Goal: Task Accomplishment & Management: Use online tool/utility

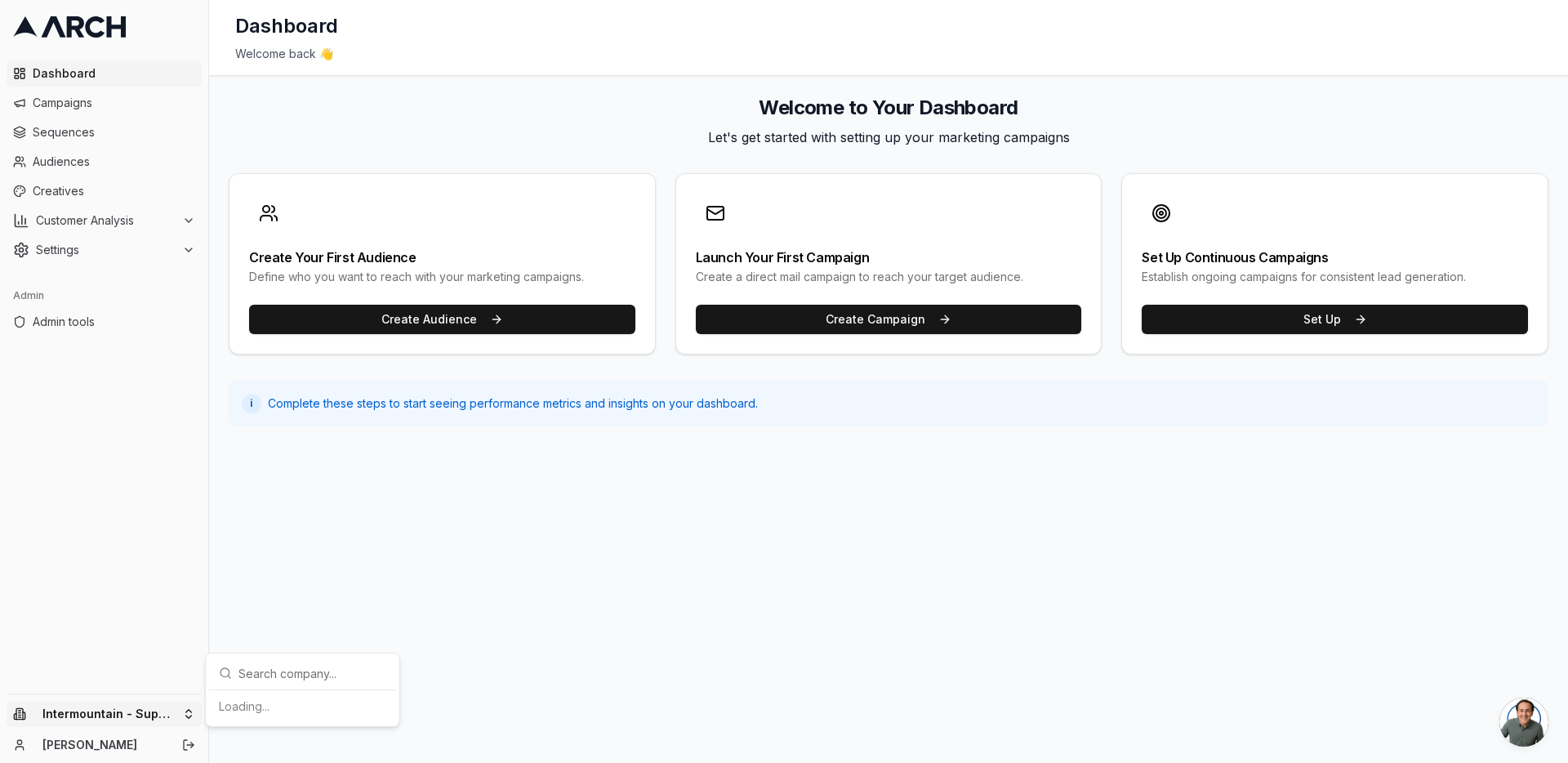
click at [190, 704] on html "Dashboard Campaigns Sequences Audiences Creatives Customer Analysis Settings Ad…" at bounding box center [784, 382] width 1568 height 763
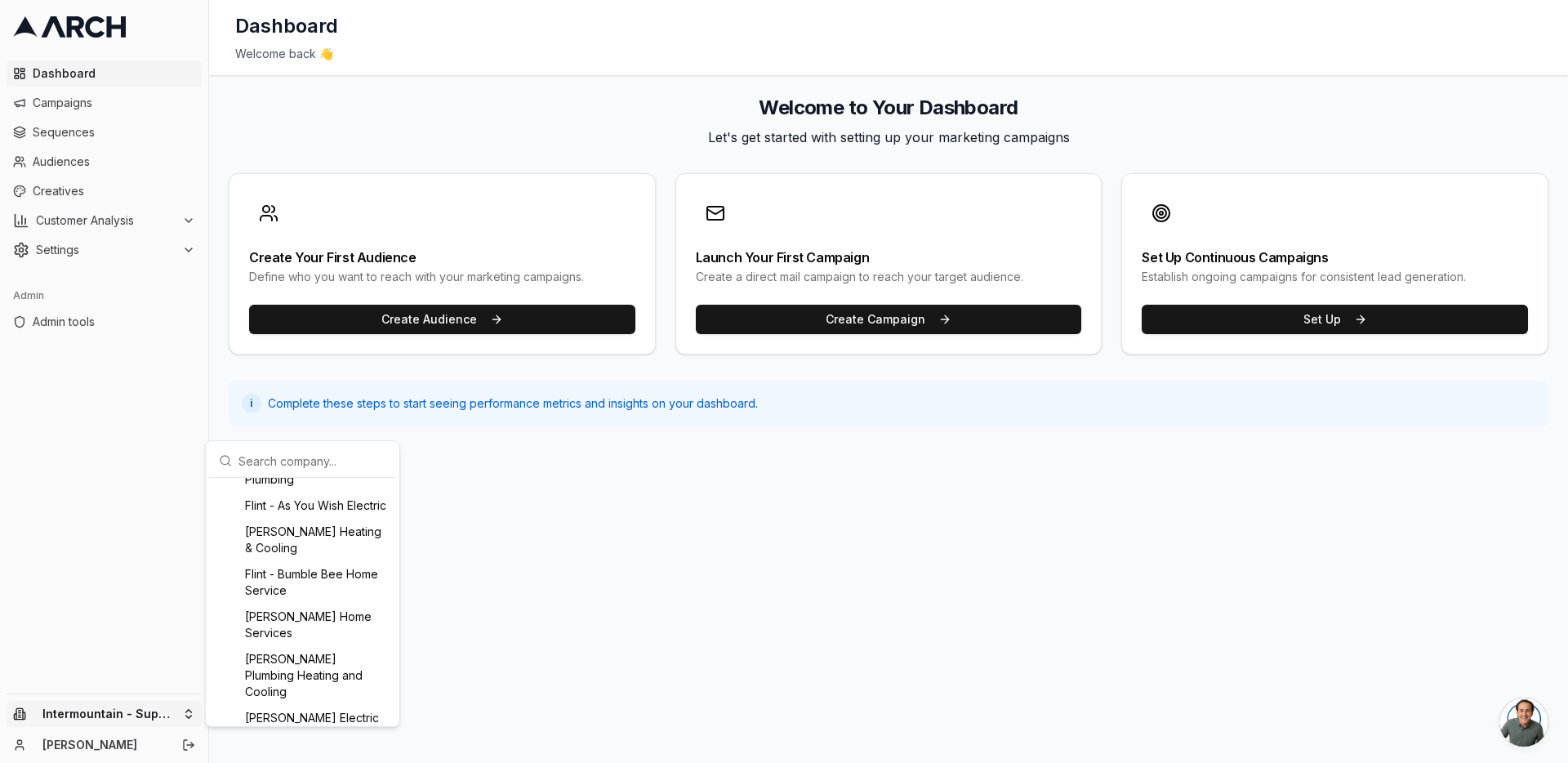
scroll to position [444, 0]
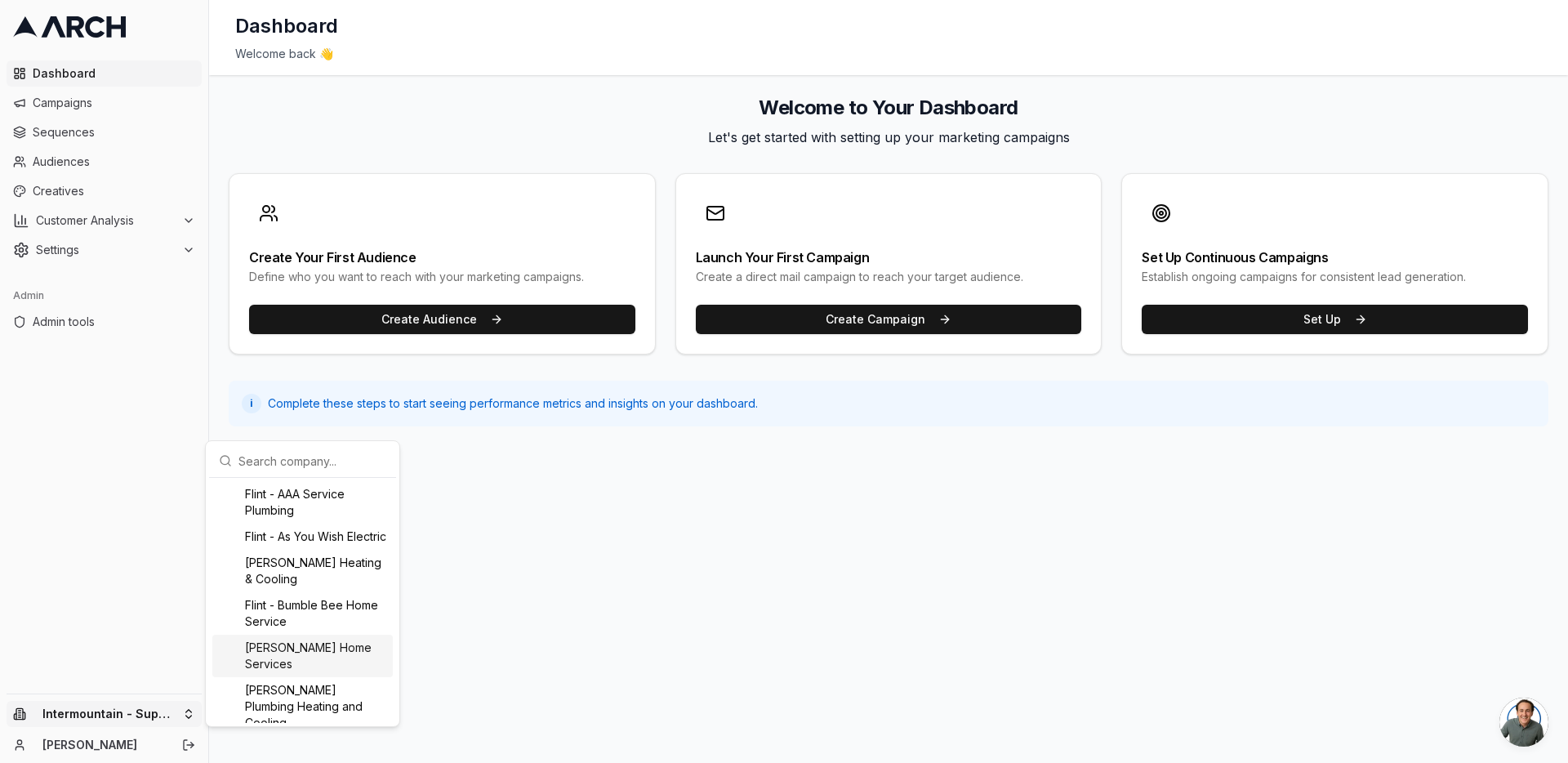
click at [344, 665] on div "Flint - Cranney Home Services" at bounding box center [303, 655] width 180 height 42
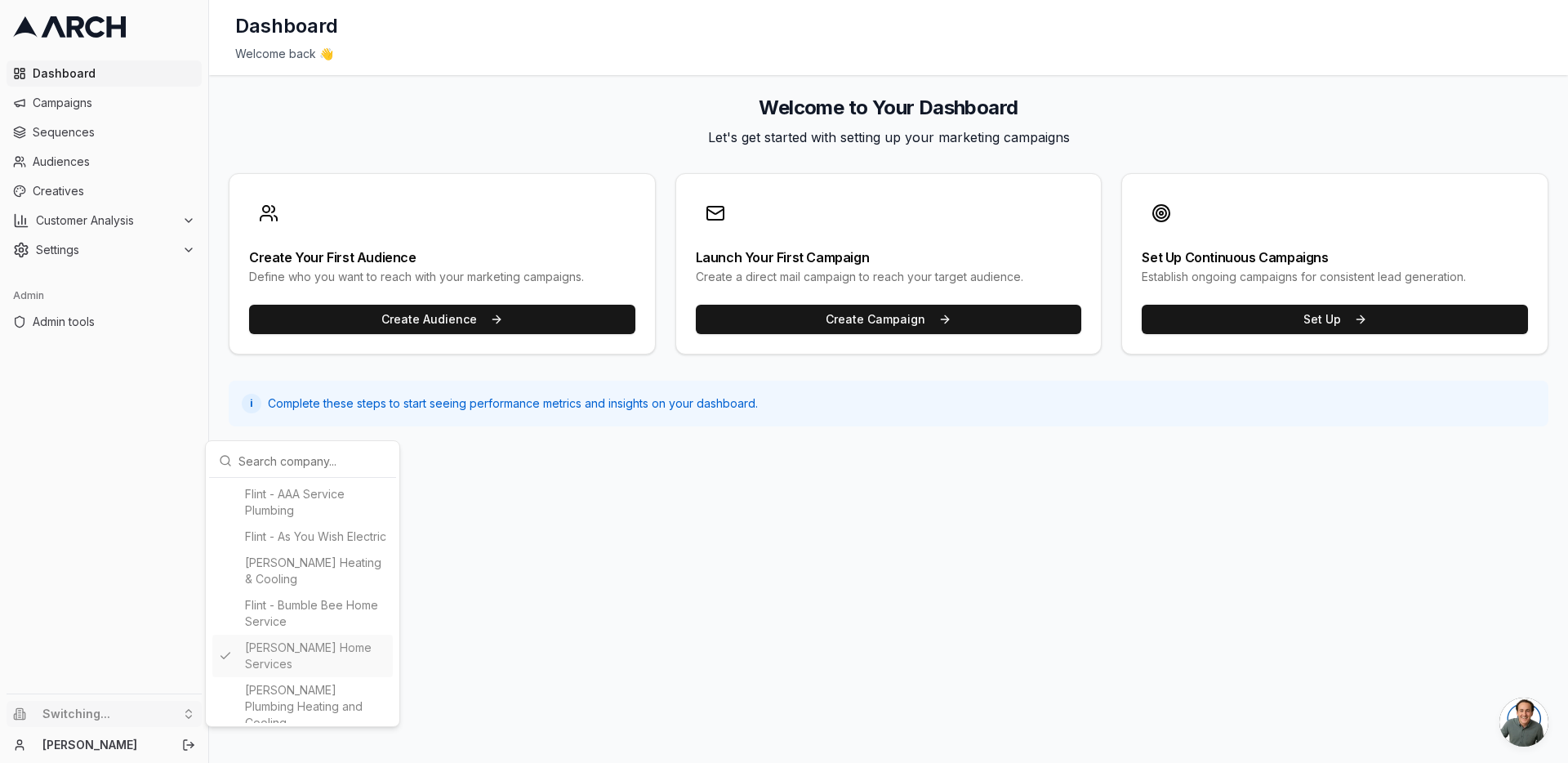
click at [167, 219] on html "Dashboard Campaigns Sequences Audiences Creatives Customer Analysis Settings Ad…" at bounding box center [784, 382] width 1568 height 763
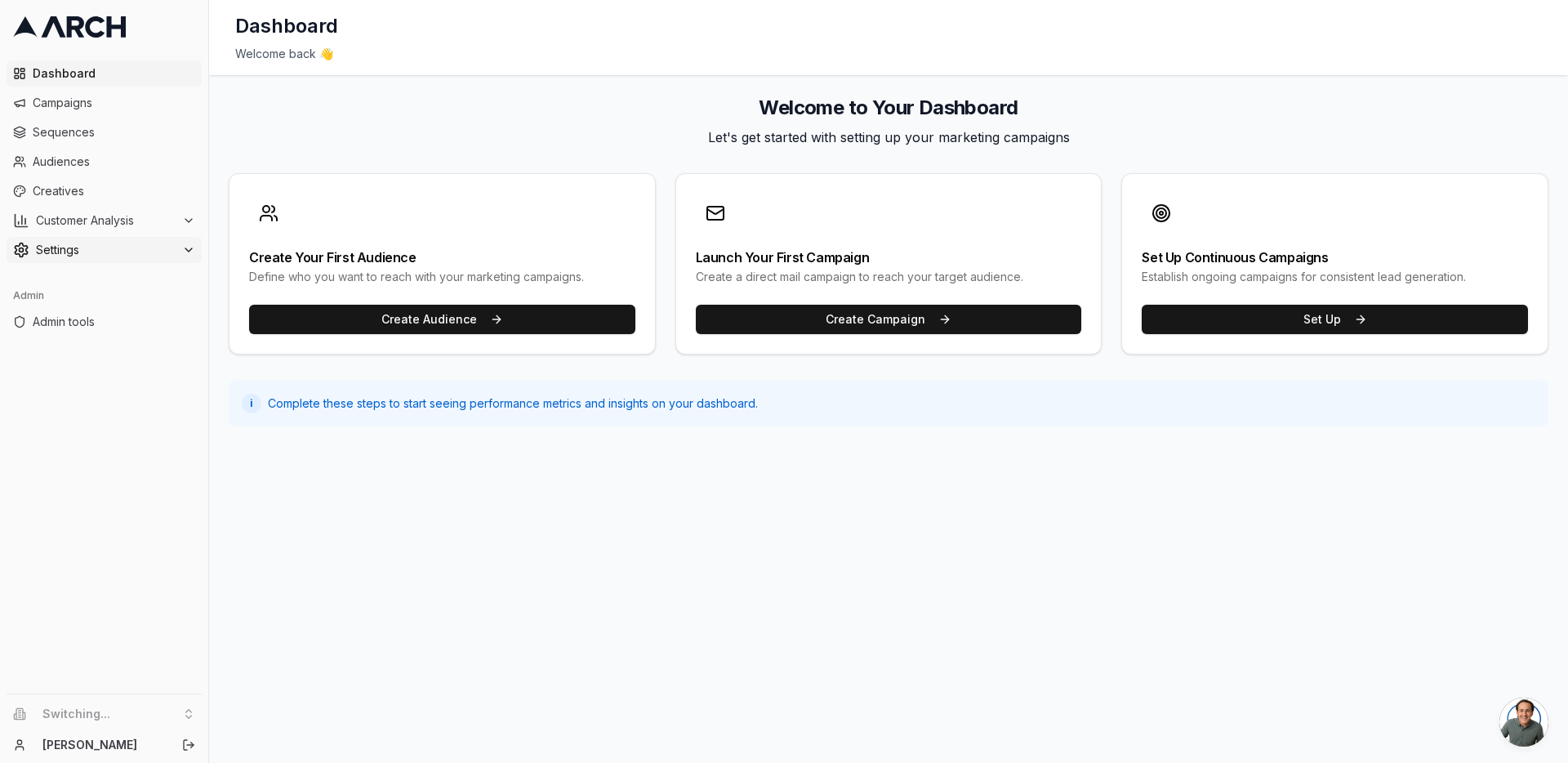
click at [177, 256] on div "Settings" at bounding box center [104, 250] width 182 height 17
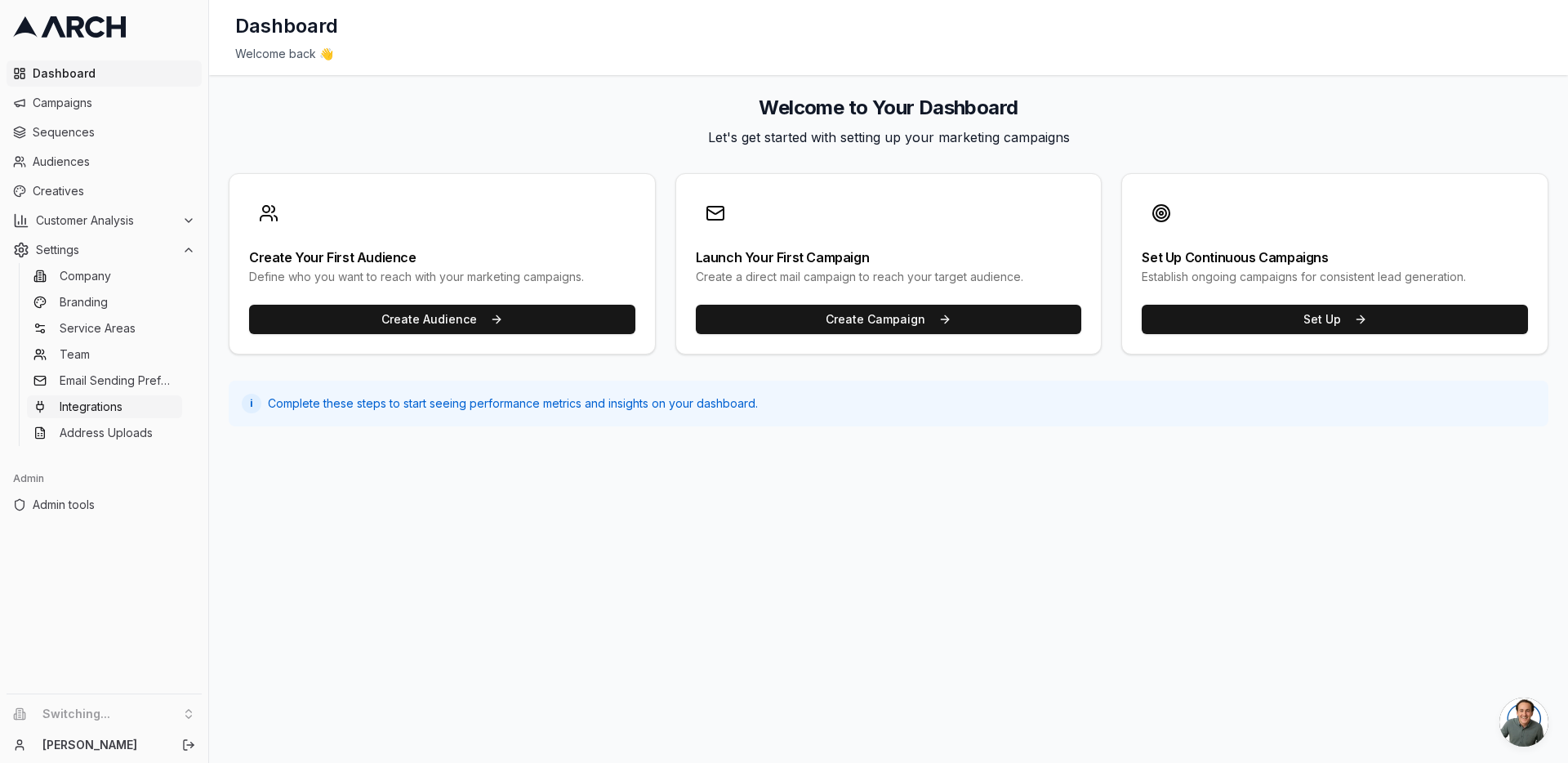
click at [164, 413] on link "Integrations" at bounding box center [104, 406] width 155 height 23
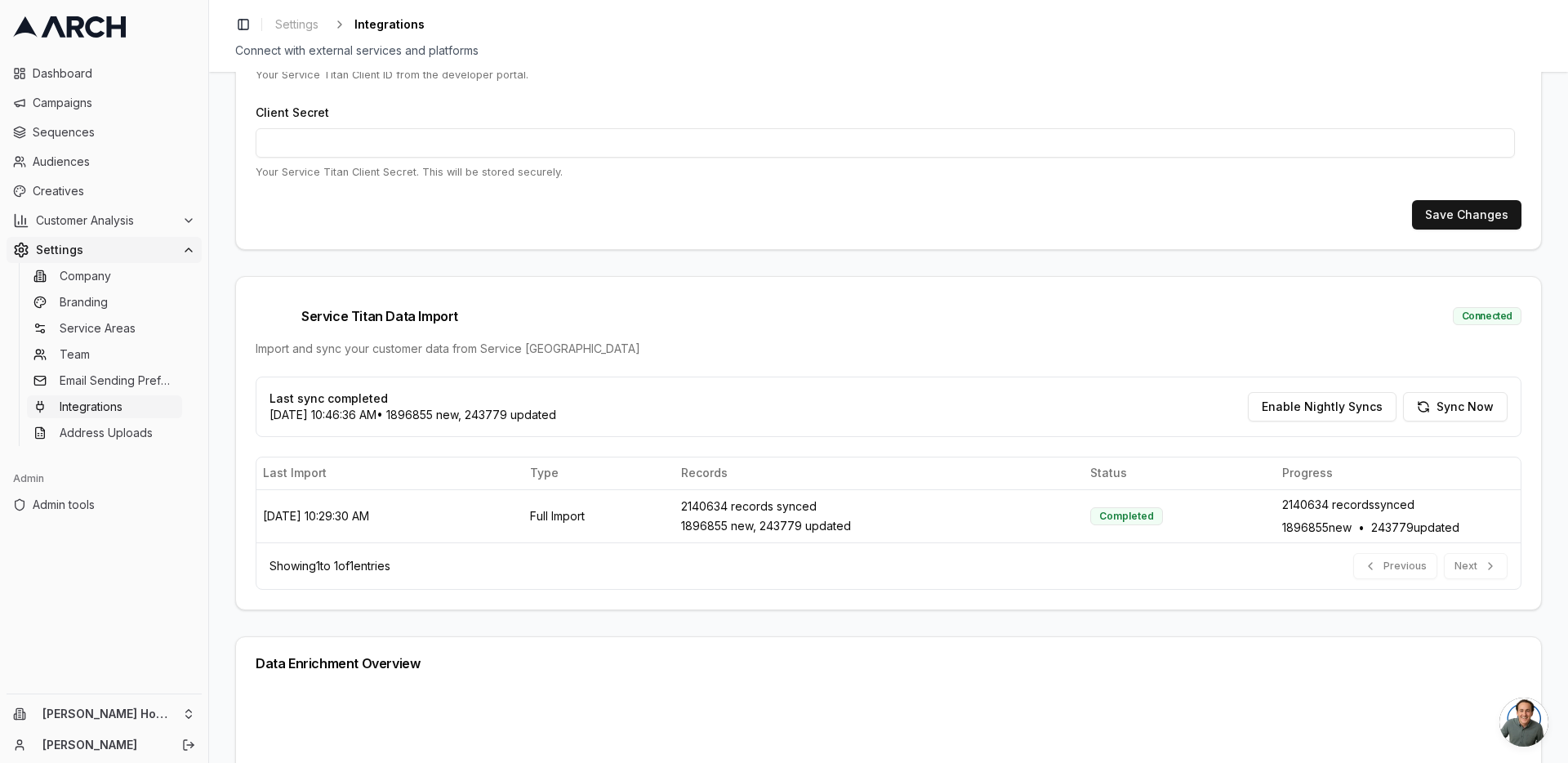
scroll to position [294, 0]
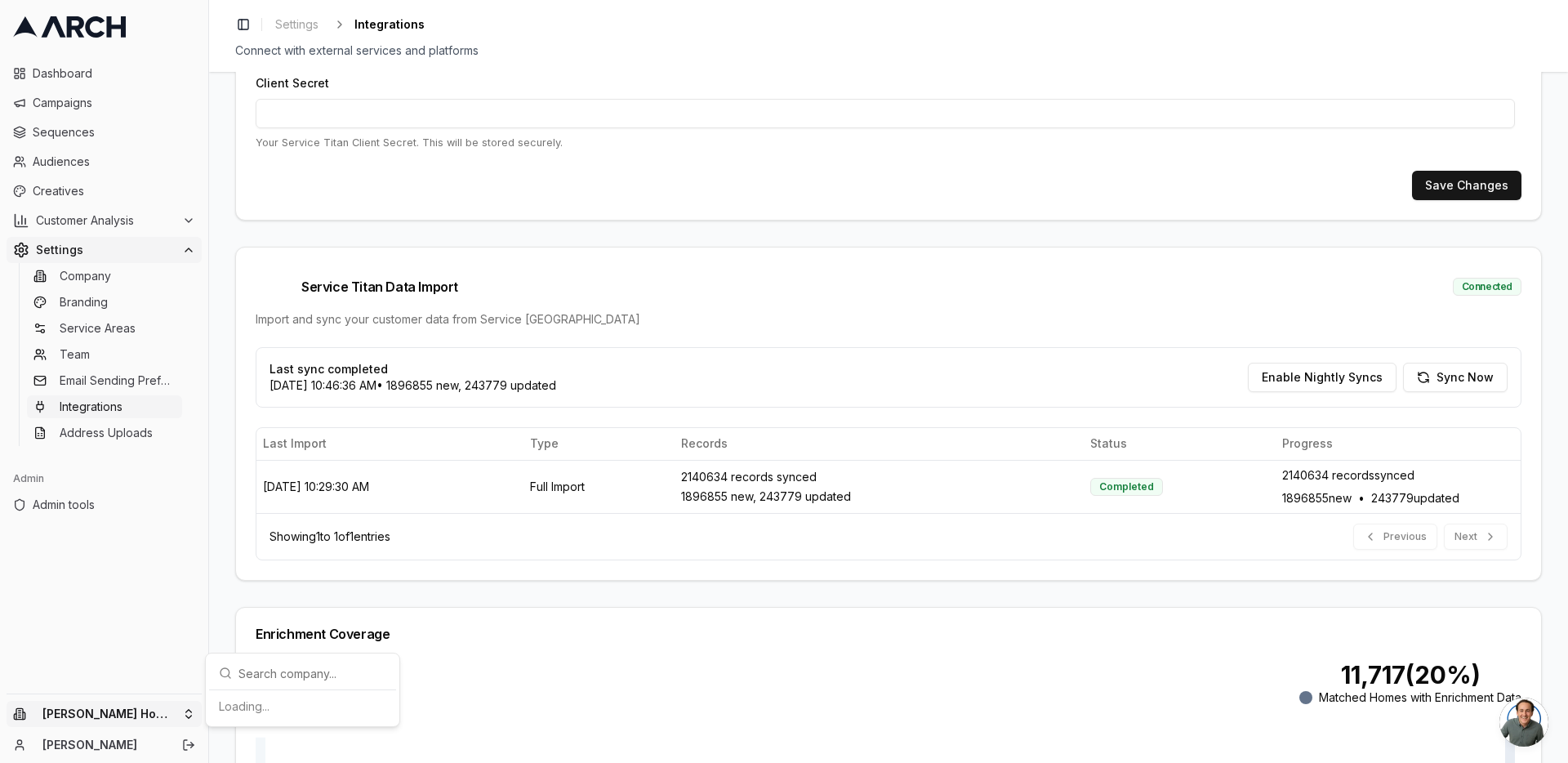
click at [201, 712] on html "Dashboard Campaigns Sequences Audiences Creatives Customer Analysis Settings Co…" at bounding box center [784, 382] width 1568 height 763
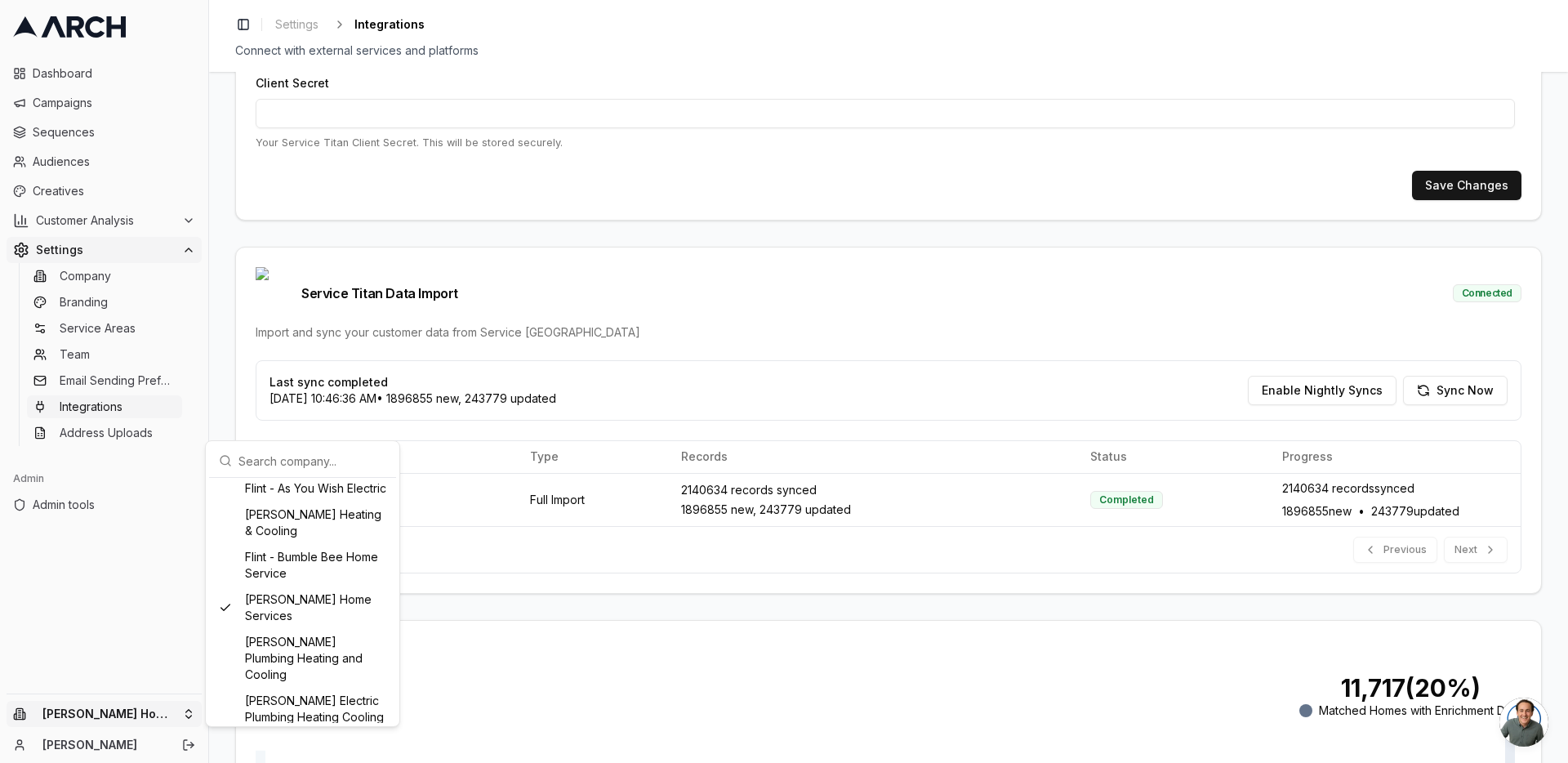
scroll to position [537, 0]
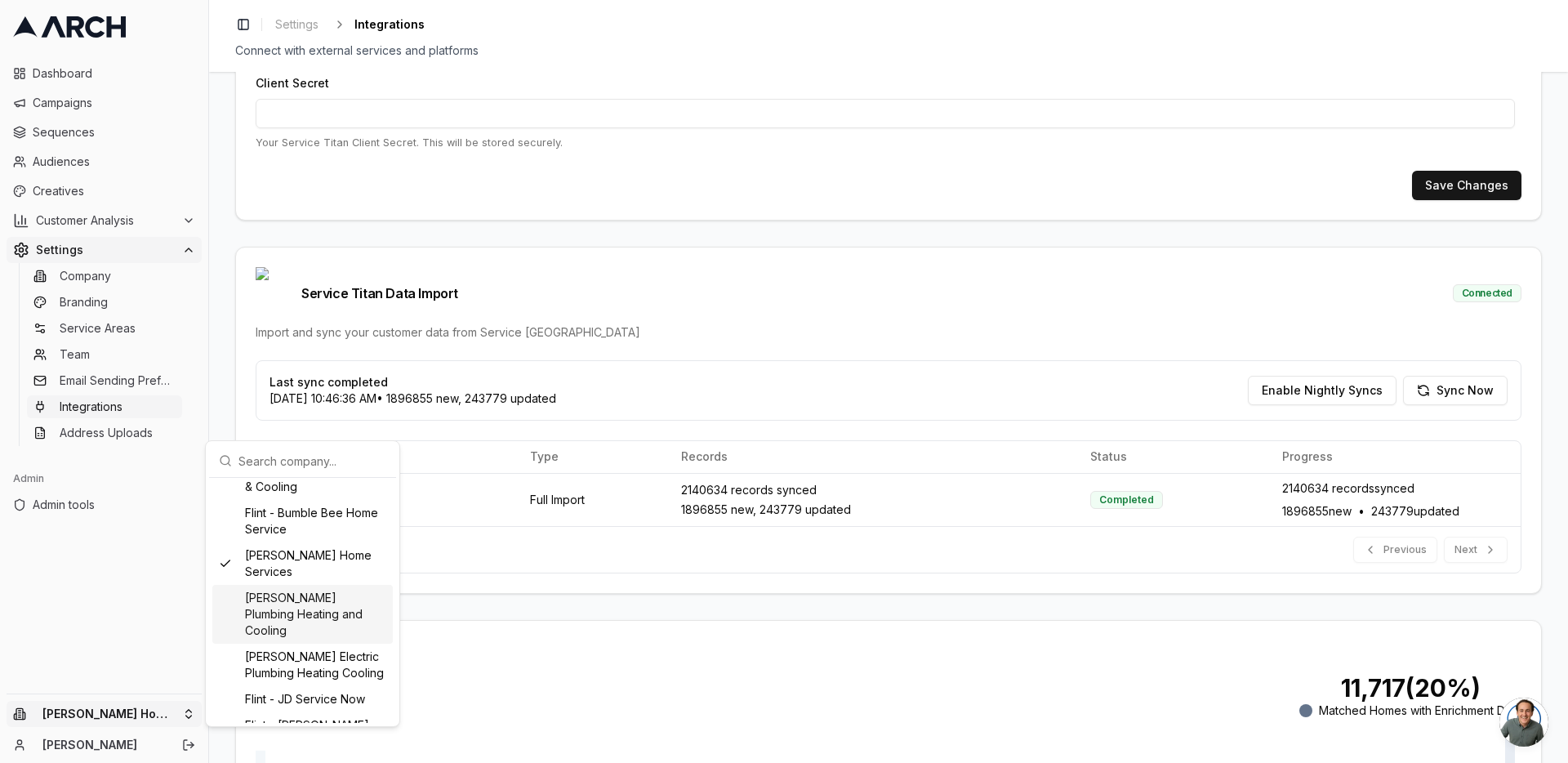
click at [315, 618] on div "Flint - Donnelly's Plumbing Heating and Cooling" at bounding box center [303, 614] width 180 height 59
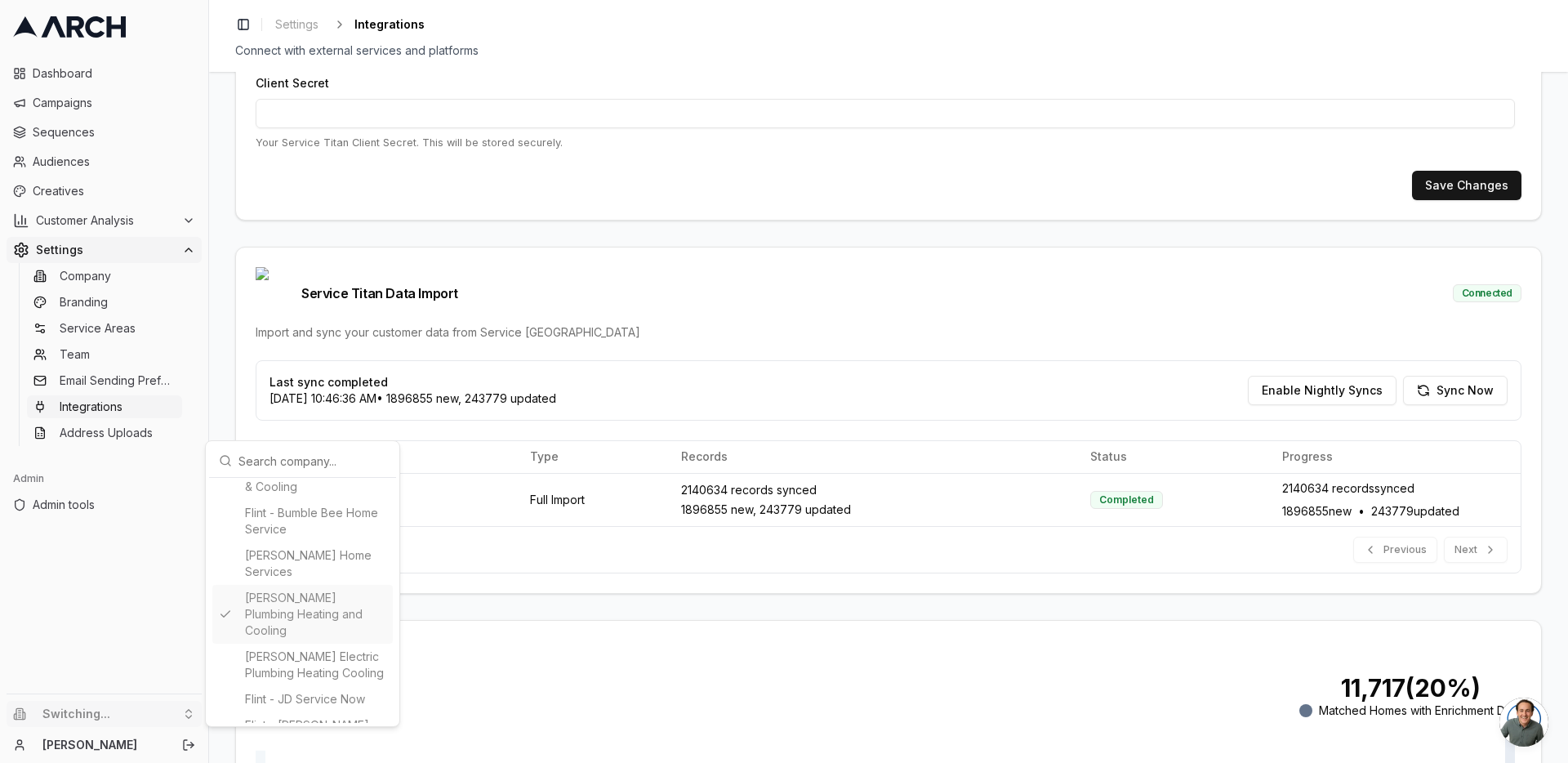
type input "372608904"
type input "cid.6ai88pk6vanemj5xkmxxy81dj"
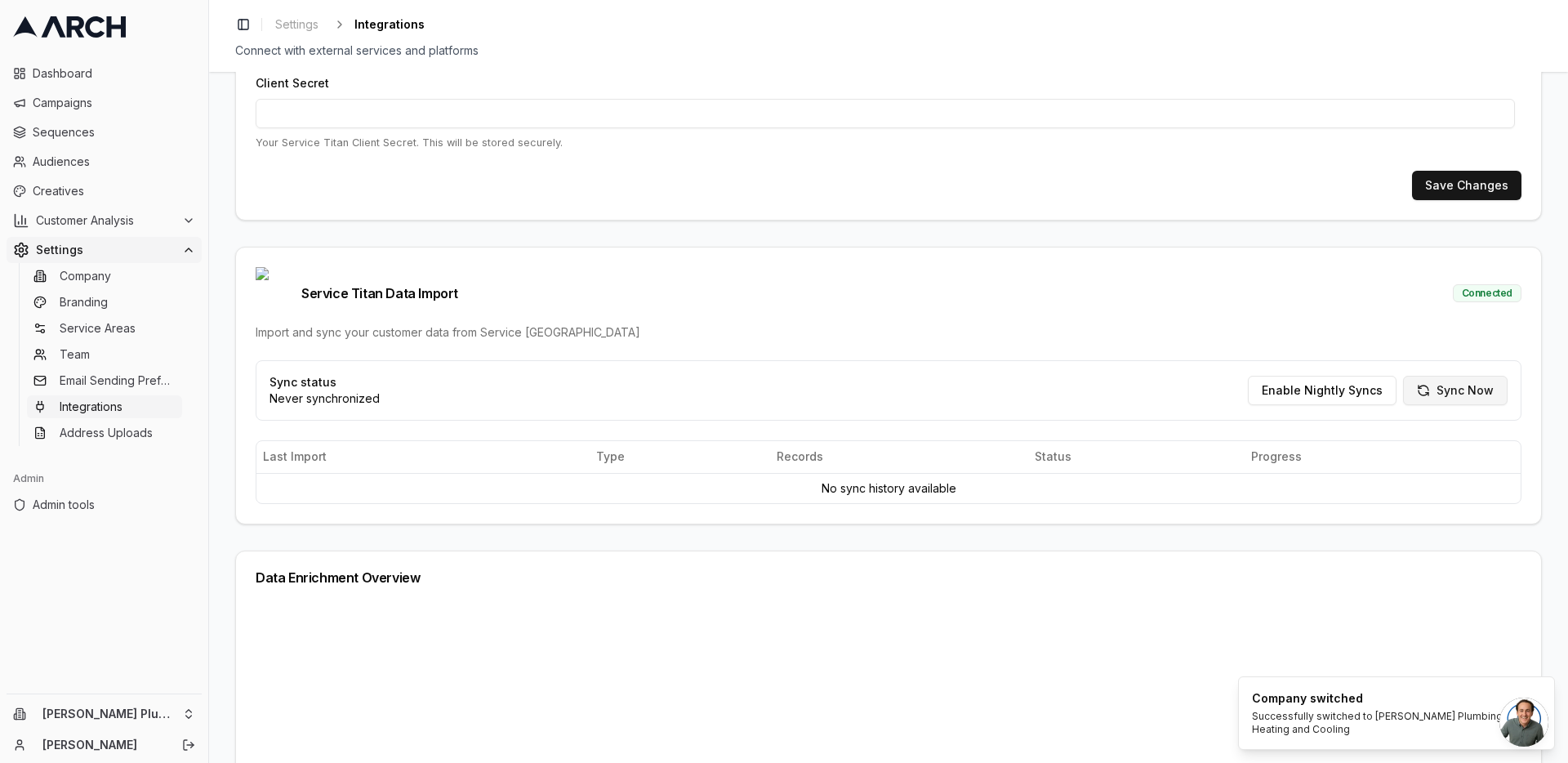
click at [1453, 376] on button "Sync Now" at bounding box center [1456, 391] width 105 height 29
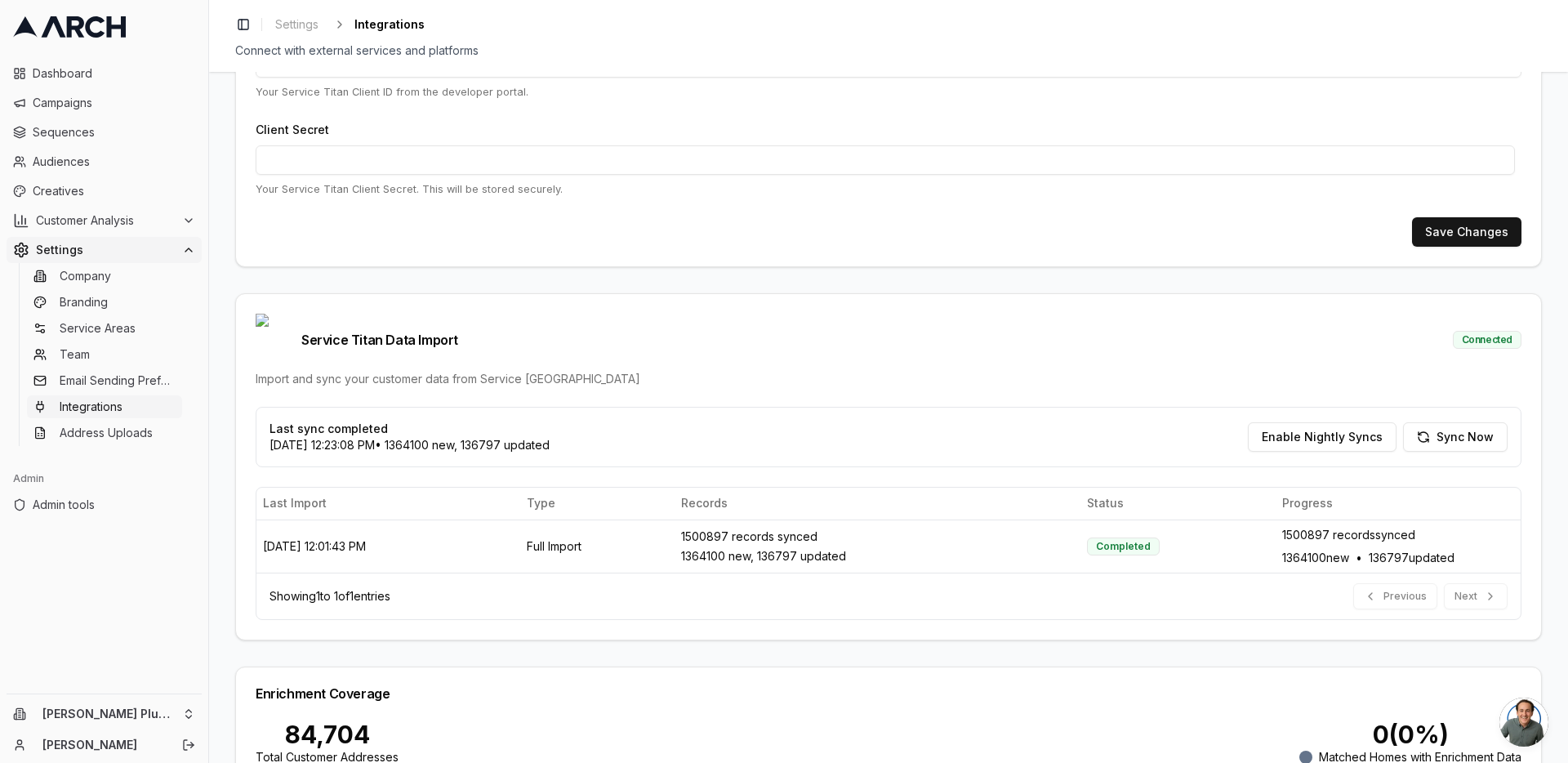
scroll to position [248, 0]
click at [193, 717] on html "Dashboard Campaigns Sequences Audiences Creatives Customer Analysis Settings Co…" at bounding box center [784, 382] width 1568 height 763
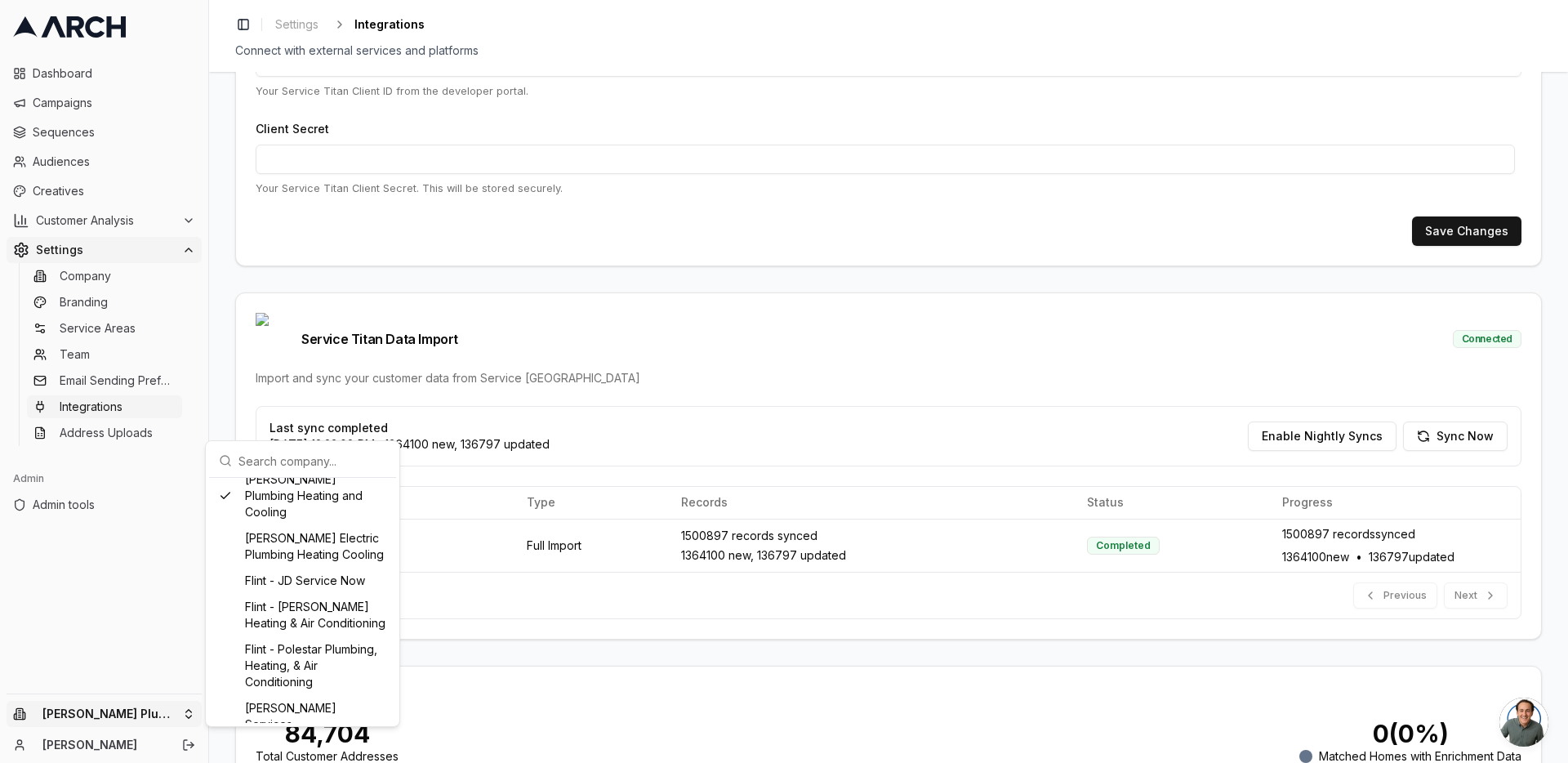
scroll to position [654, 0]
click at [280, 569] on div "[PERSON_NAME] Electric Plumbing Heating Cooling" at bounding box center [303, 548] width 180 height 42
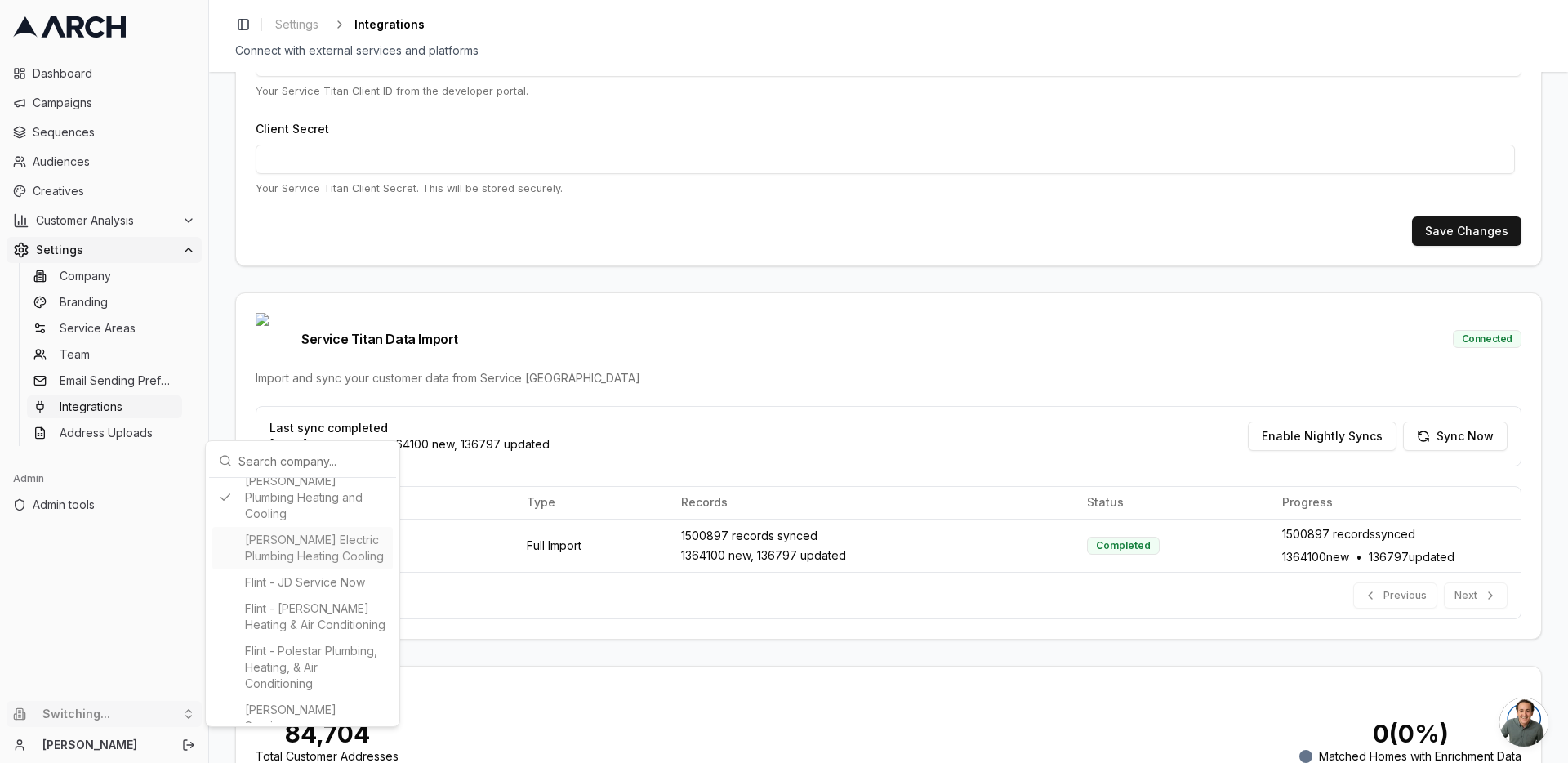
type input "245587744"
type input "cid.m75s3twlur7tebwx75kxpwbg7"
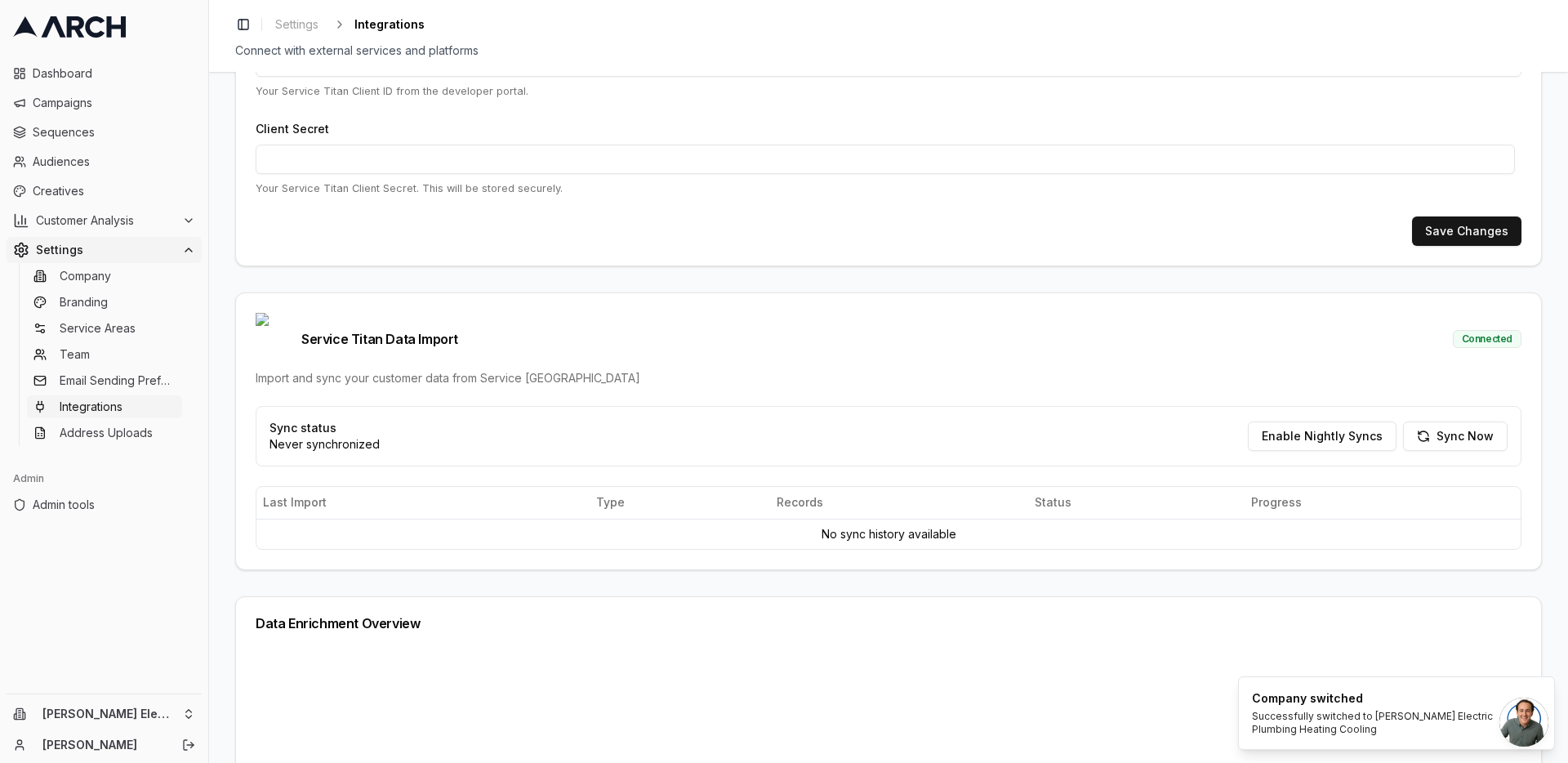
click at [219, 303] on div "Service Titan Integration Setup Configure your Service Titan API credentials to…" at bounding box center [888, 416] width 1359 height 690
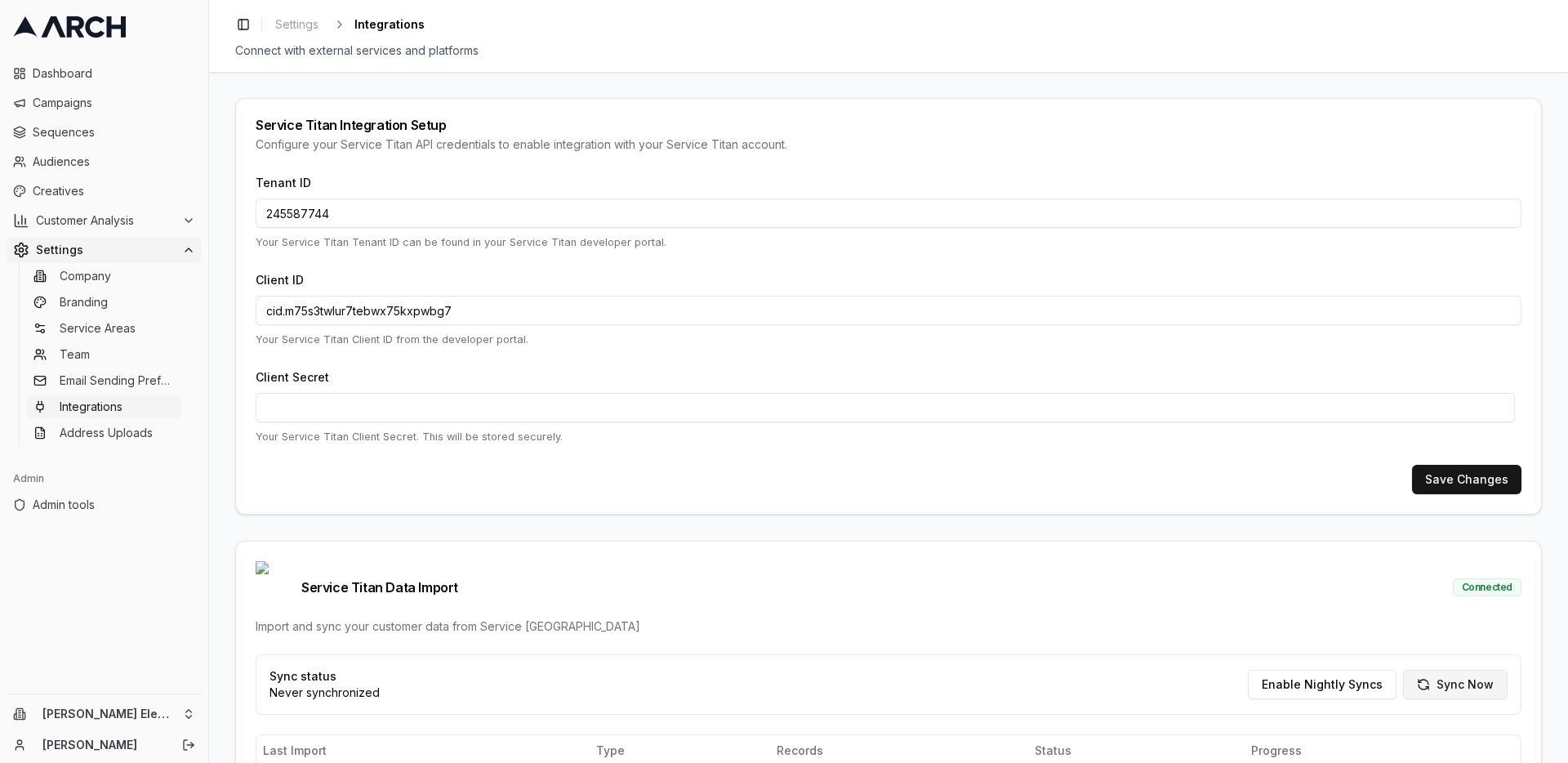
click at [1447, 669] on button "Sync Now" at bounding box center [1456, 684] width 105 height 29
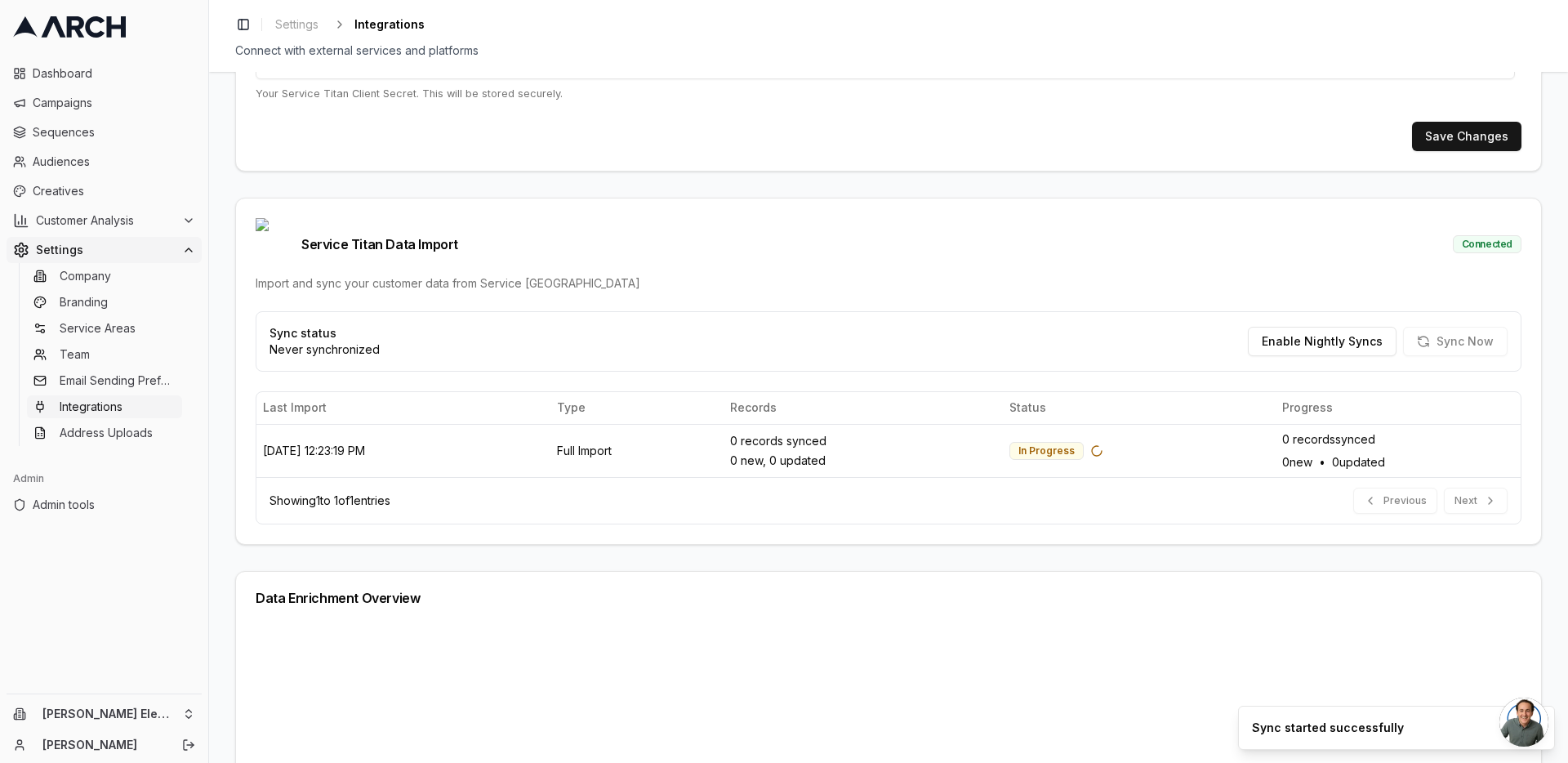
scroll to position [347, 0]
